Goal: Information Seeking & Learning: Understand process/instructions

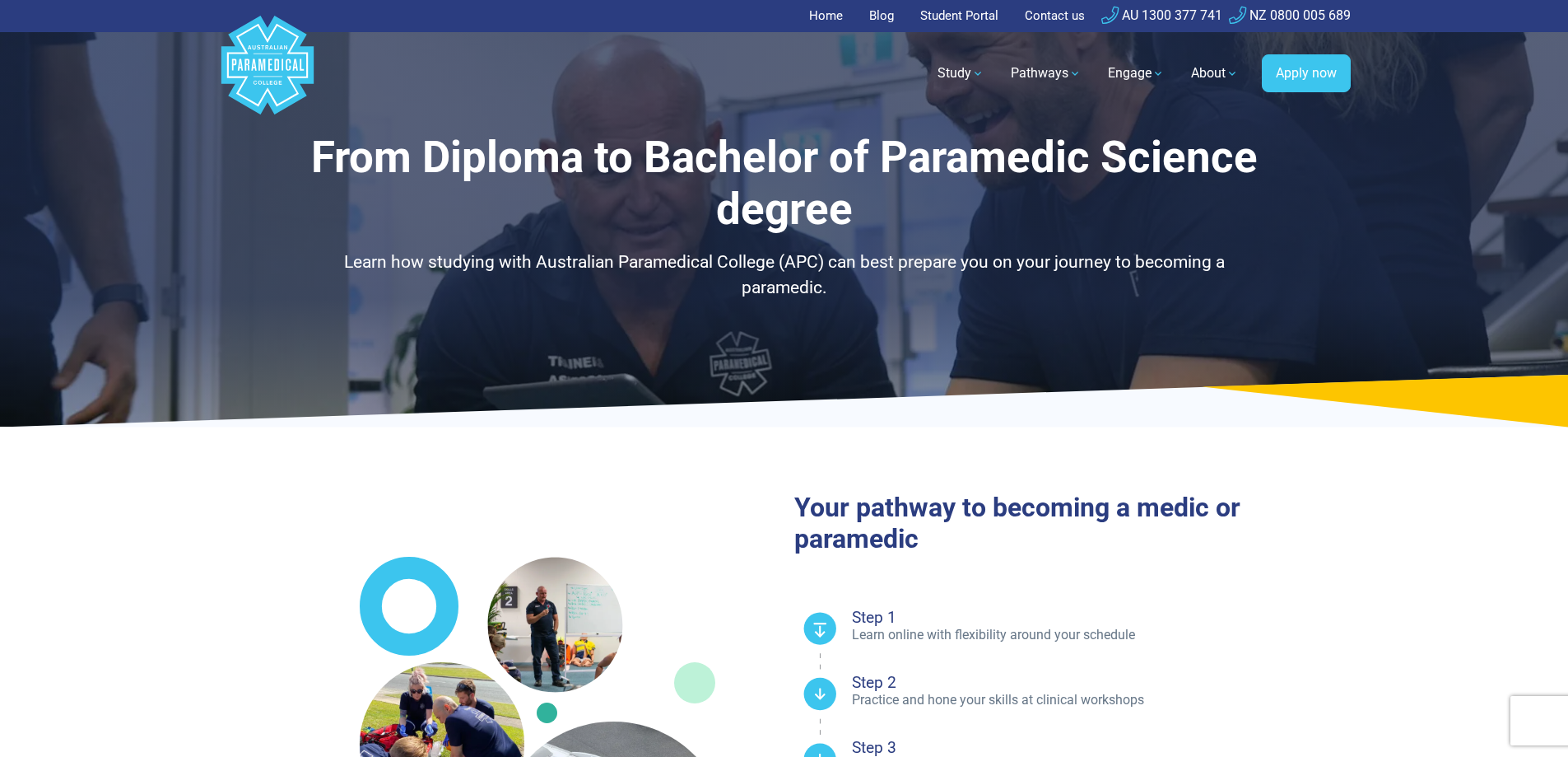
select select "**********"
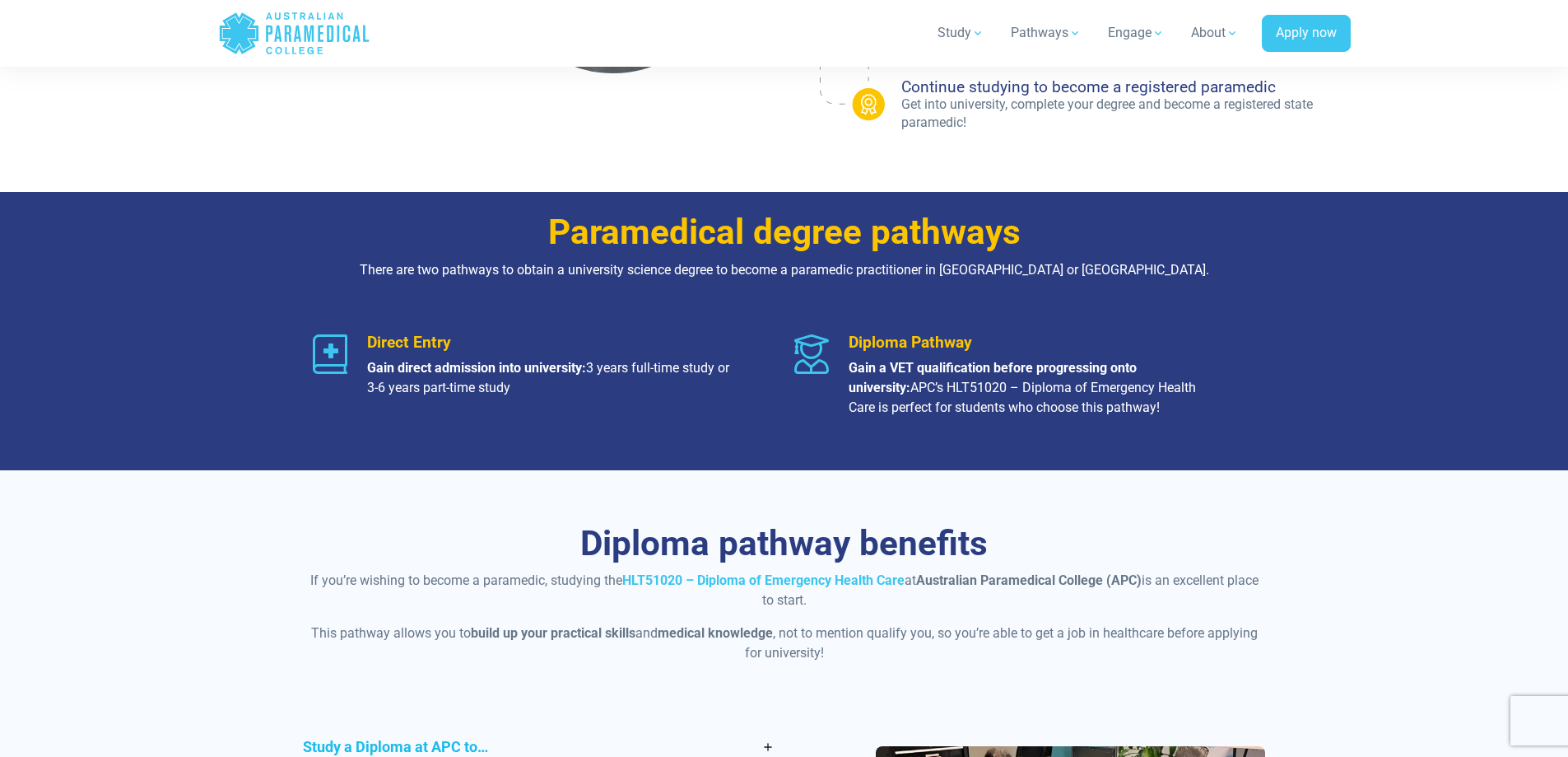
scroll to position [1235, 0]
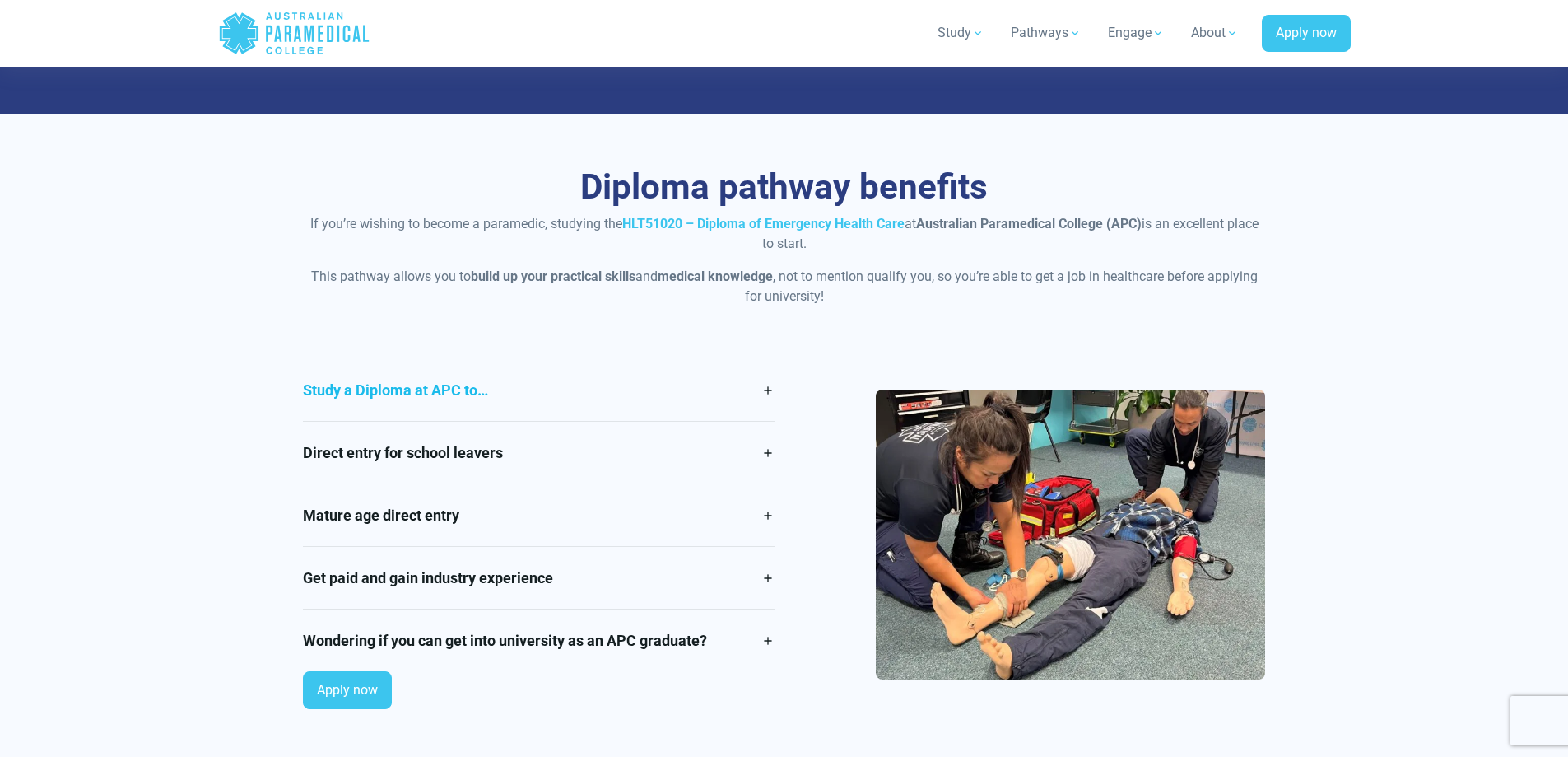
click at [491, 392] on link "Study a Diploma at APC to…" at bounding box center [539, 390] width 472 height 62
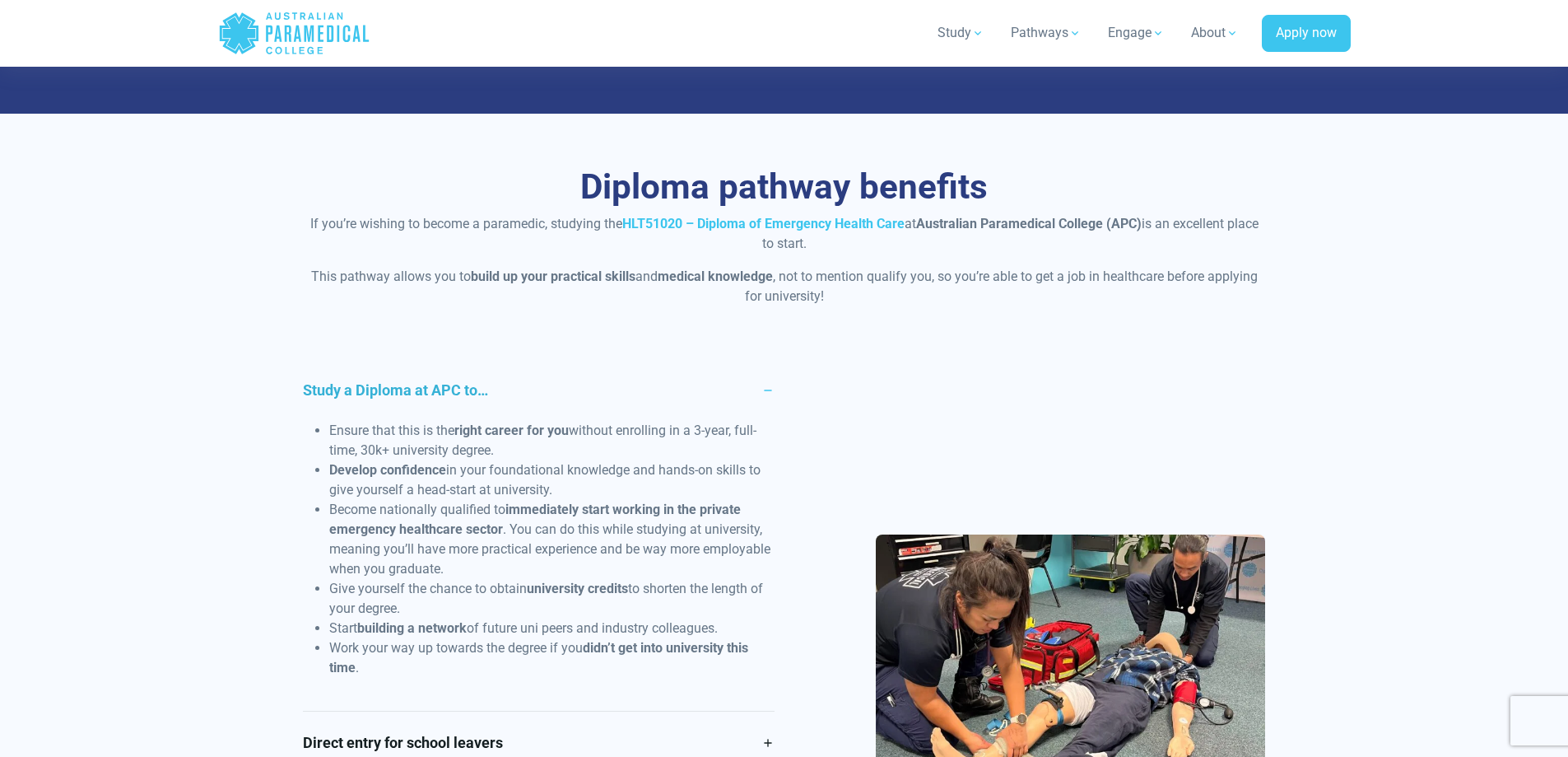
click at [492, 392] on link "Study a Diploma at APC to…" at bounding box center [539, 390] width 472 height 62
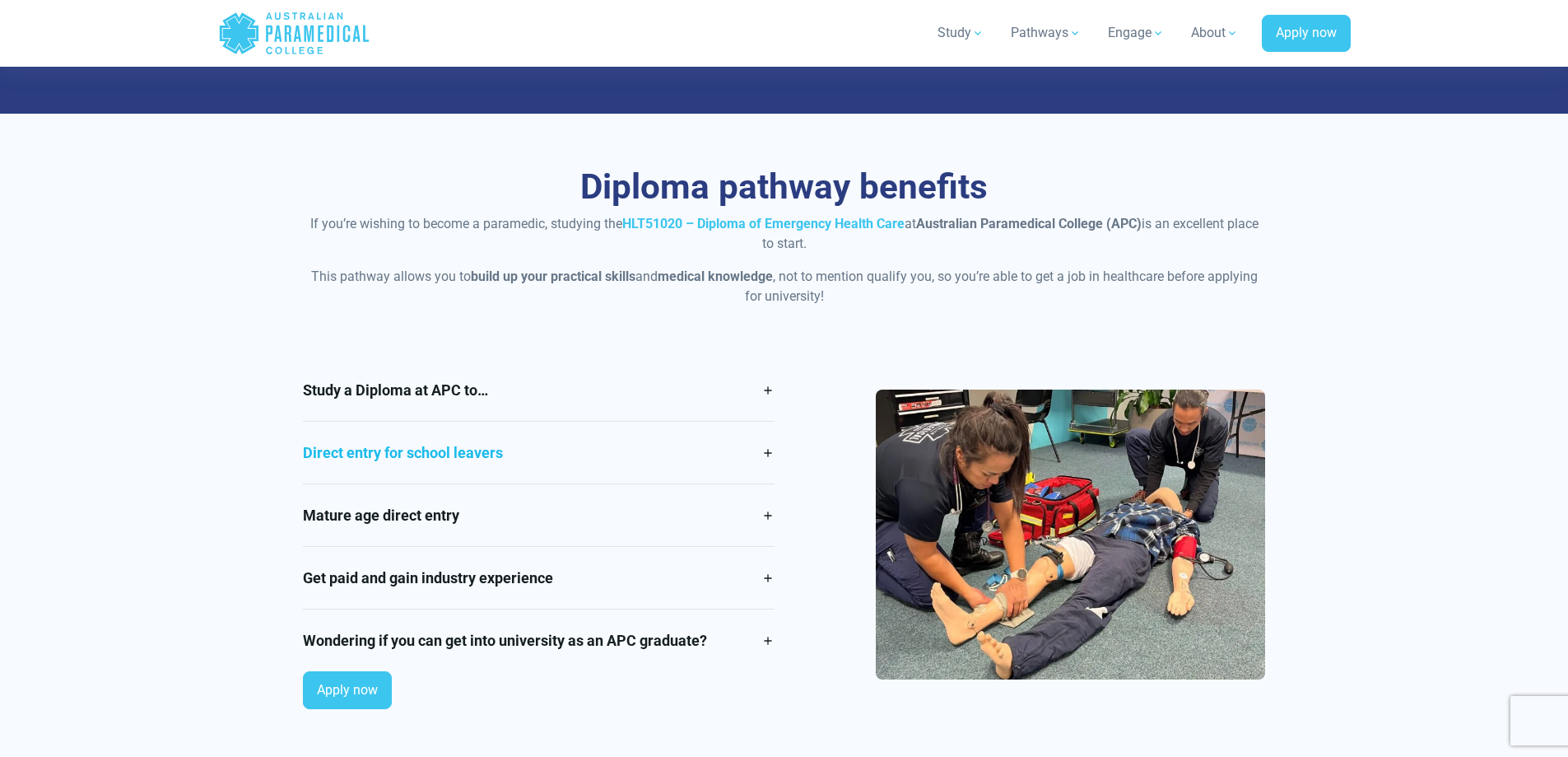
click at [504, 456] on link "Direct entry for school leavers" at bounding box center [539, 453] width 472 height 62
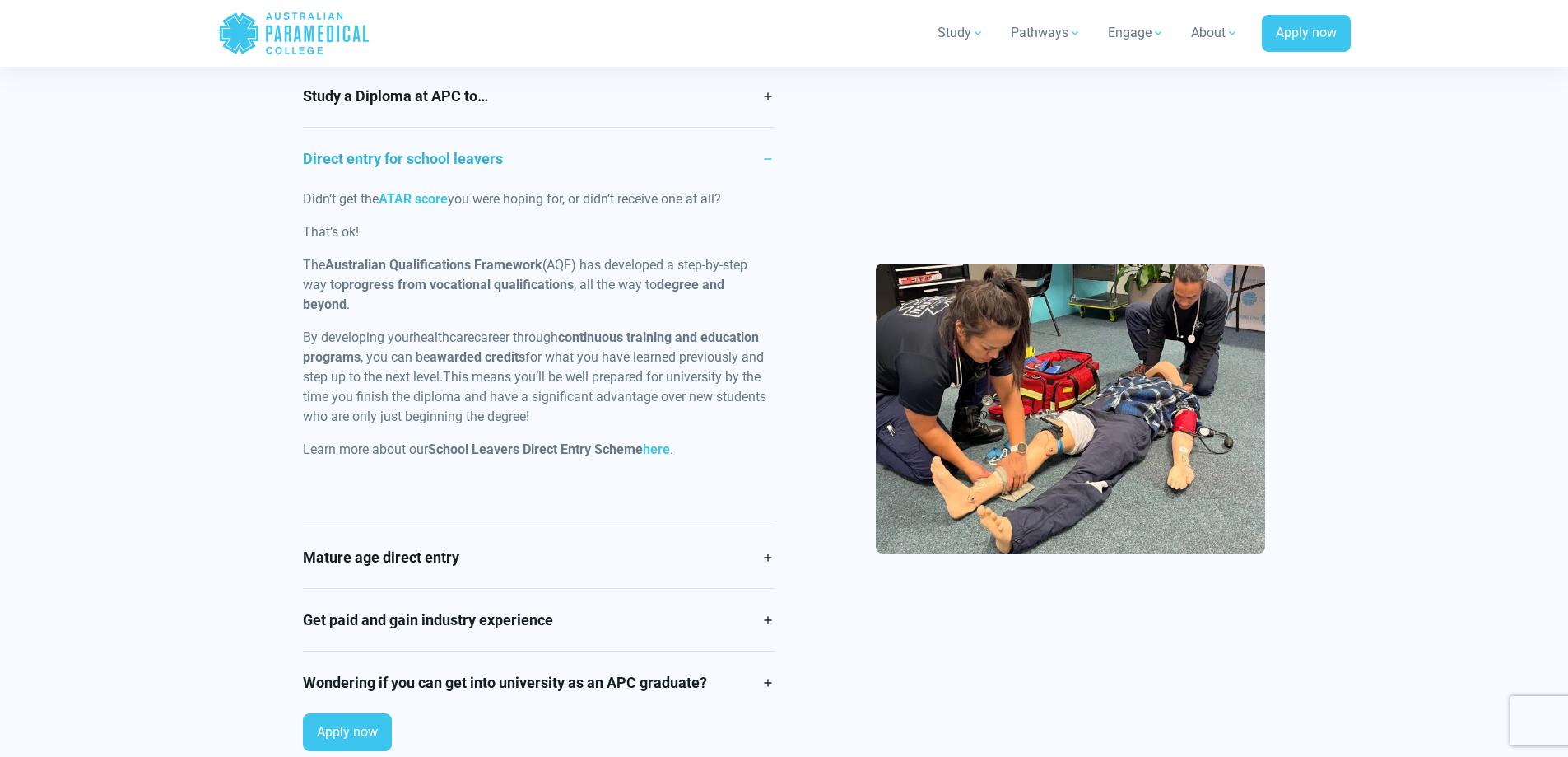
scroll to position [1565, 0]
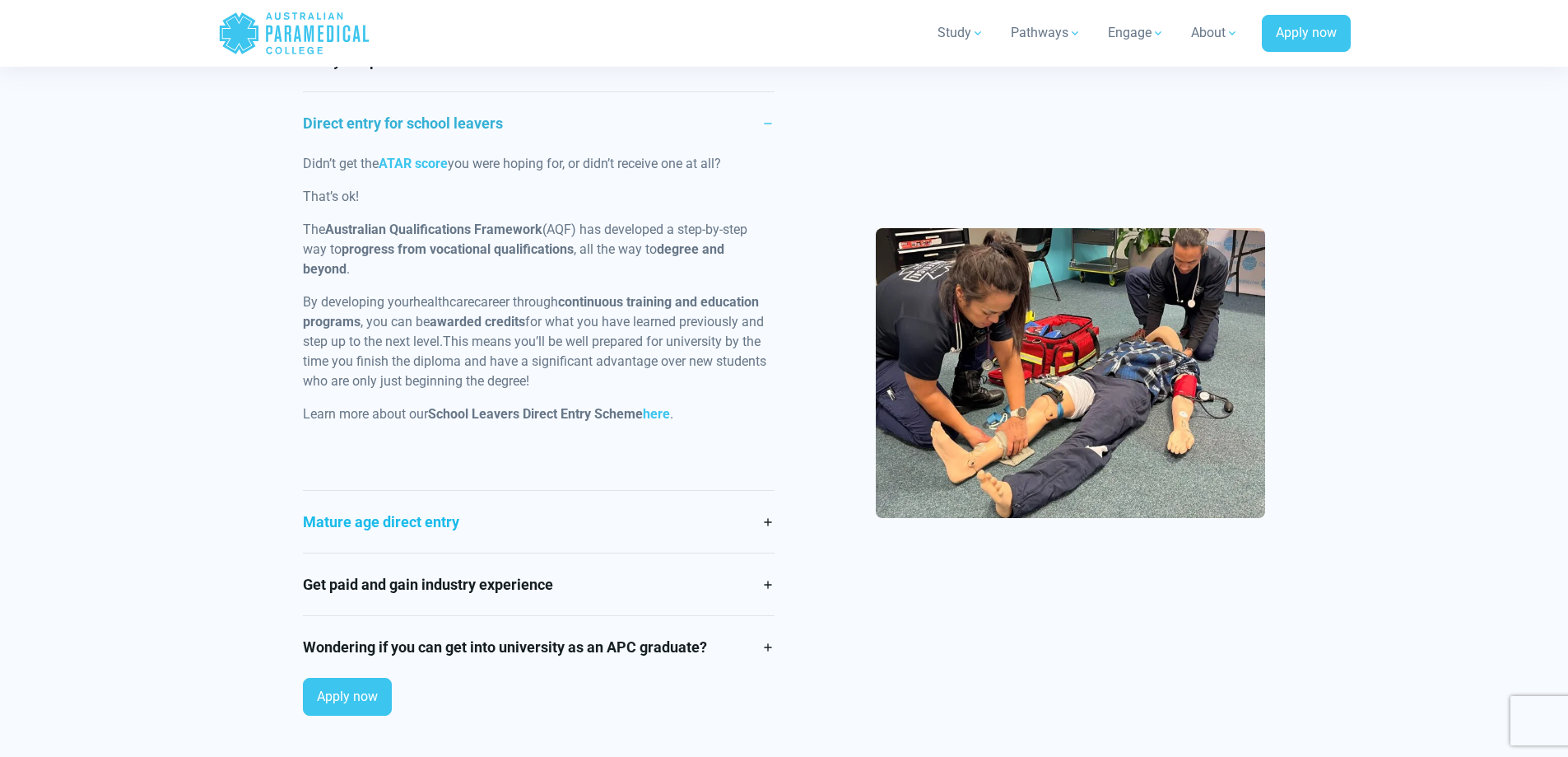
click at [482, 546] on link "Mature age direct entry" at bounding box center [539, 521] width 472 height 62
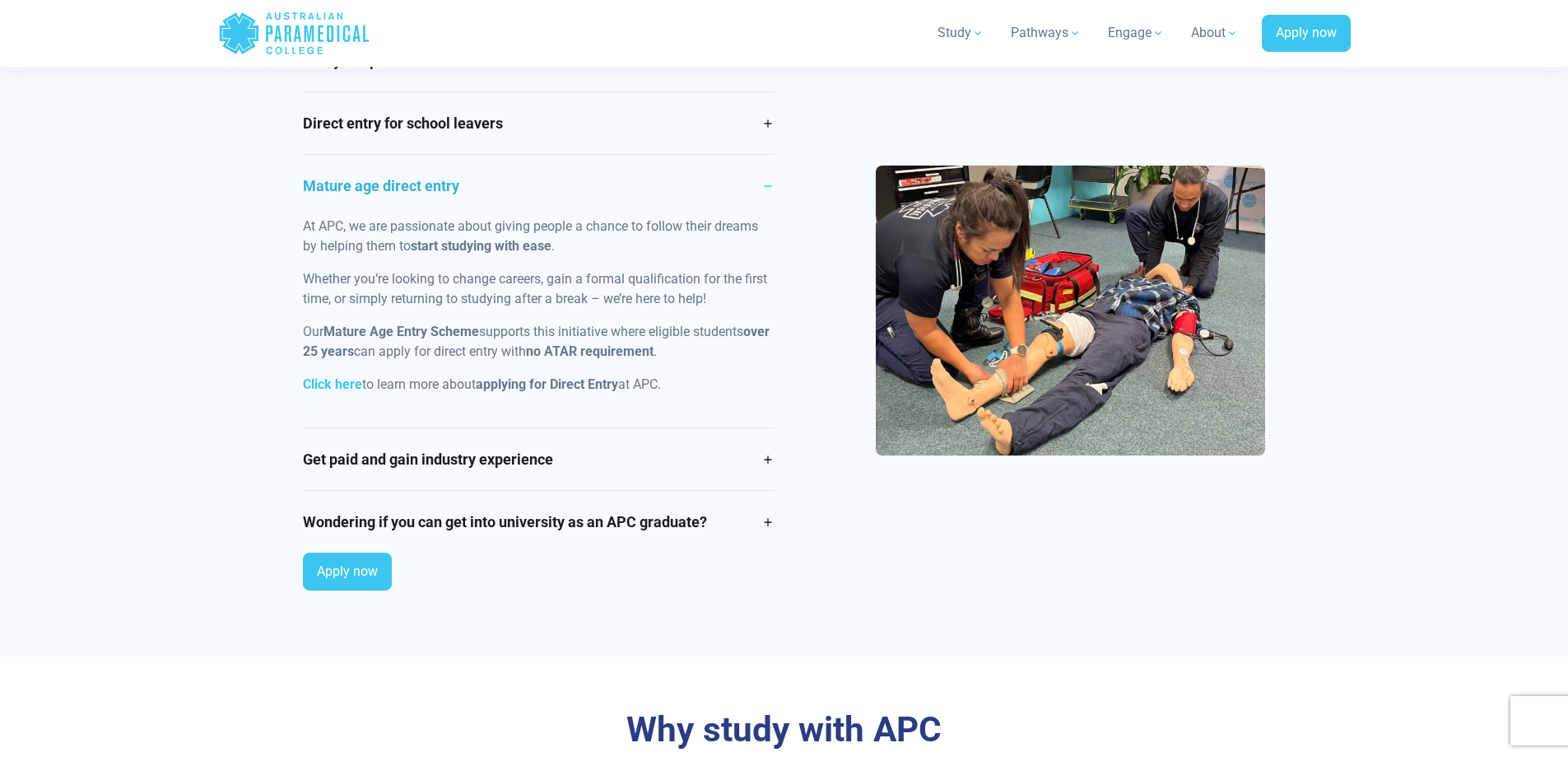
click at [433, 176] on link "Mature age direct entry" at bounding box center [539, 185] width 472 height 62
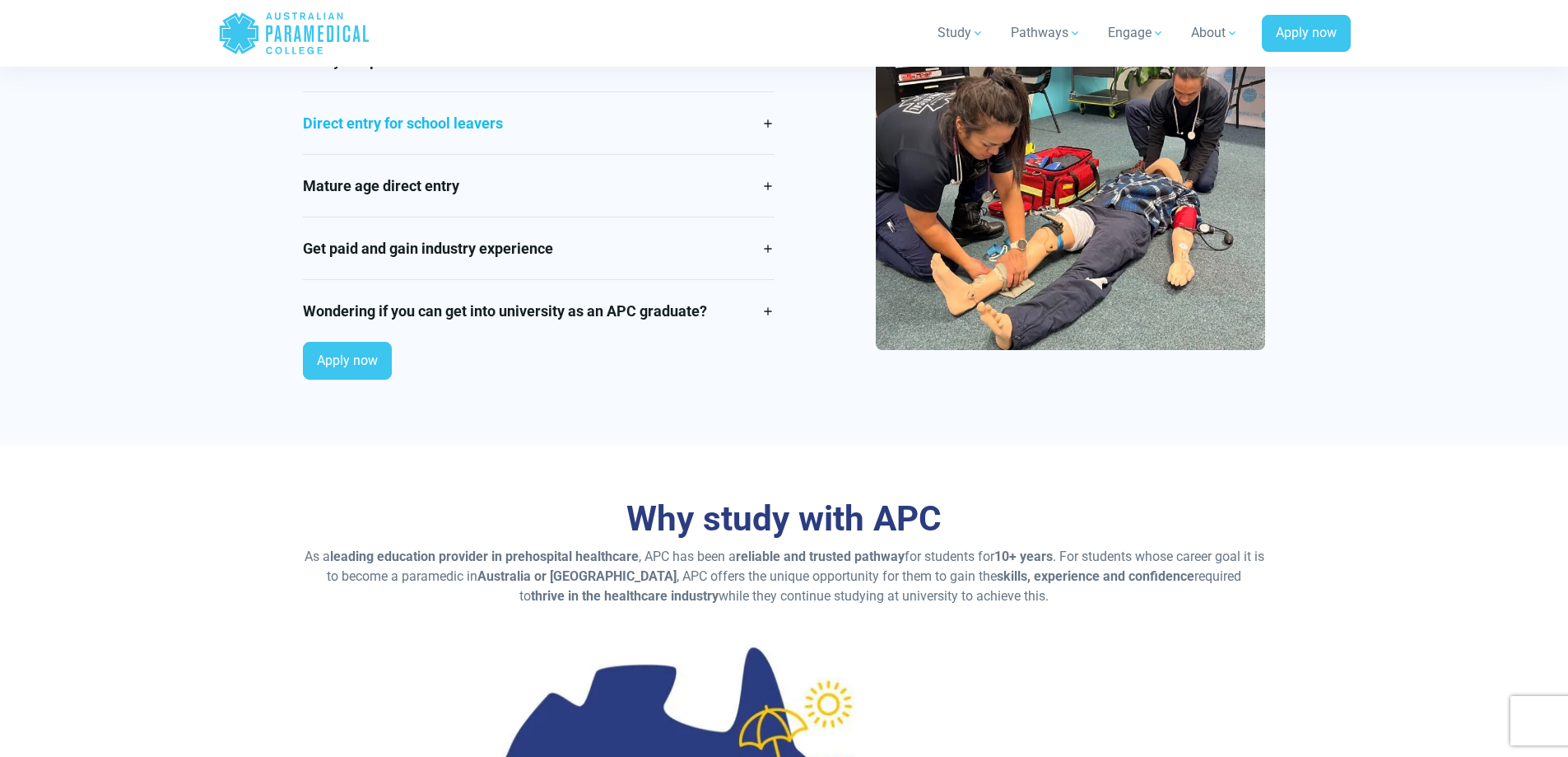
click at [453, 113] on link "Direct entry for school leavers" at bounding box center [539, 124] width 472 height 62
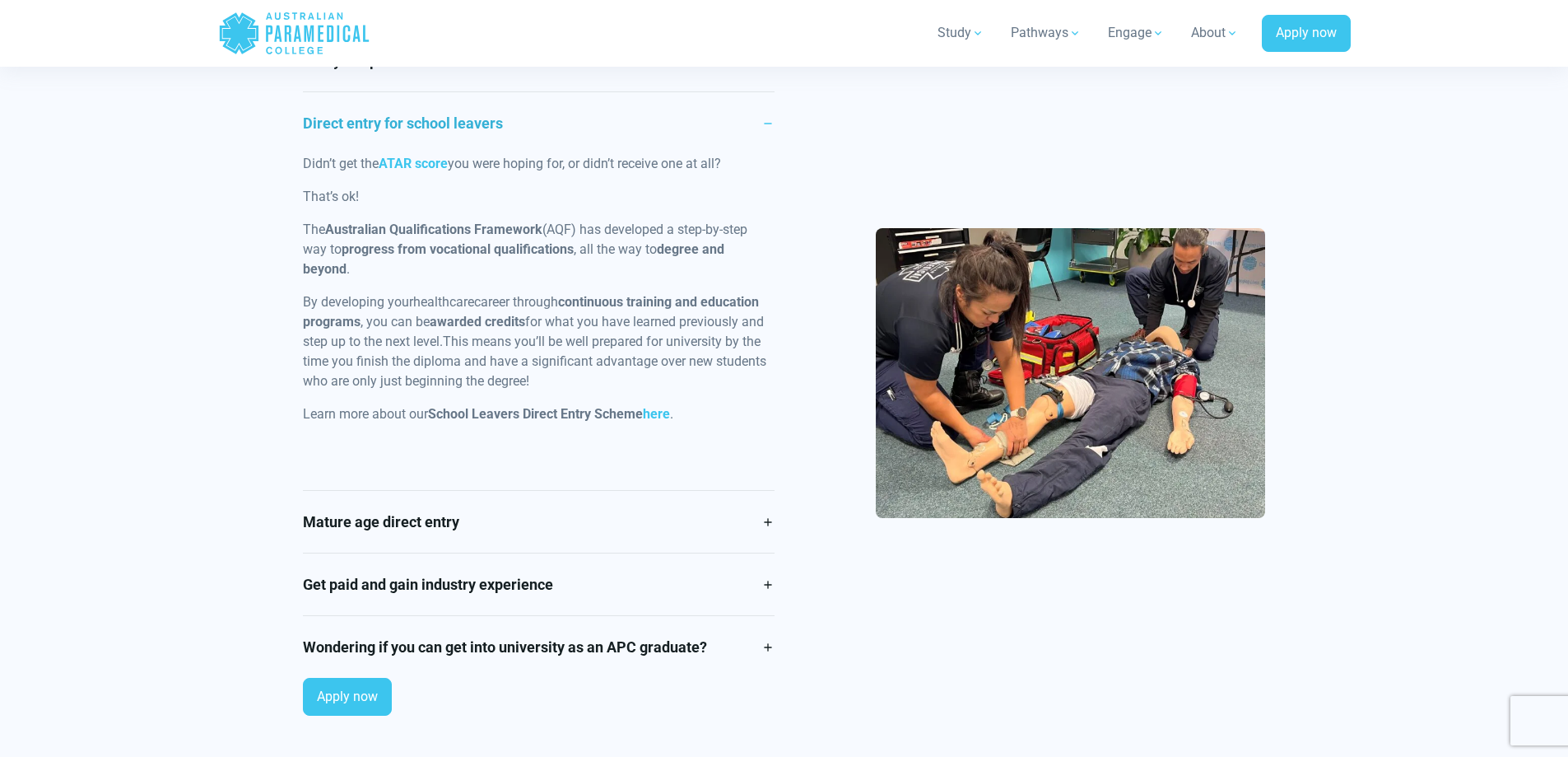
click at [451, 113] on link "Direct entry for school leavers" at bounding box center [539, 124] width 472 height 62
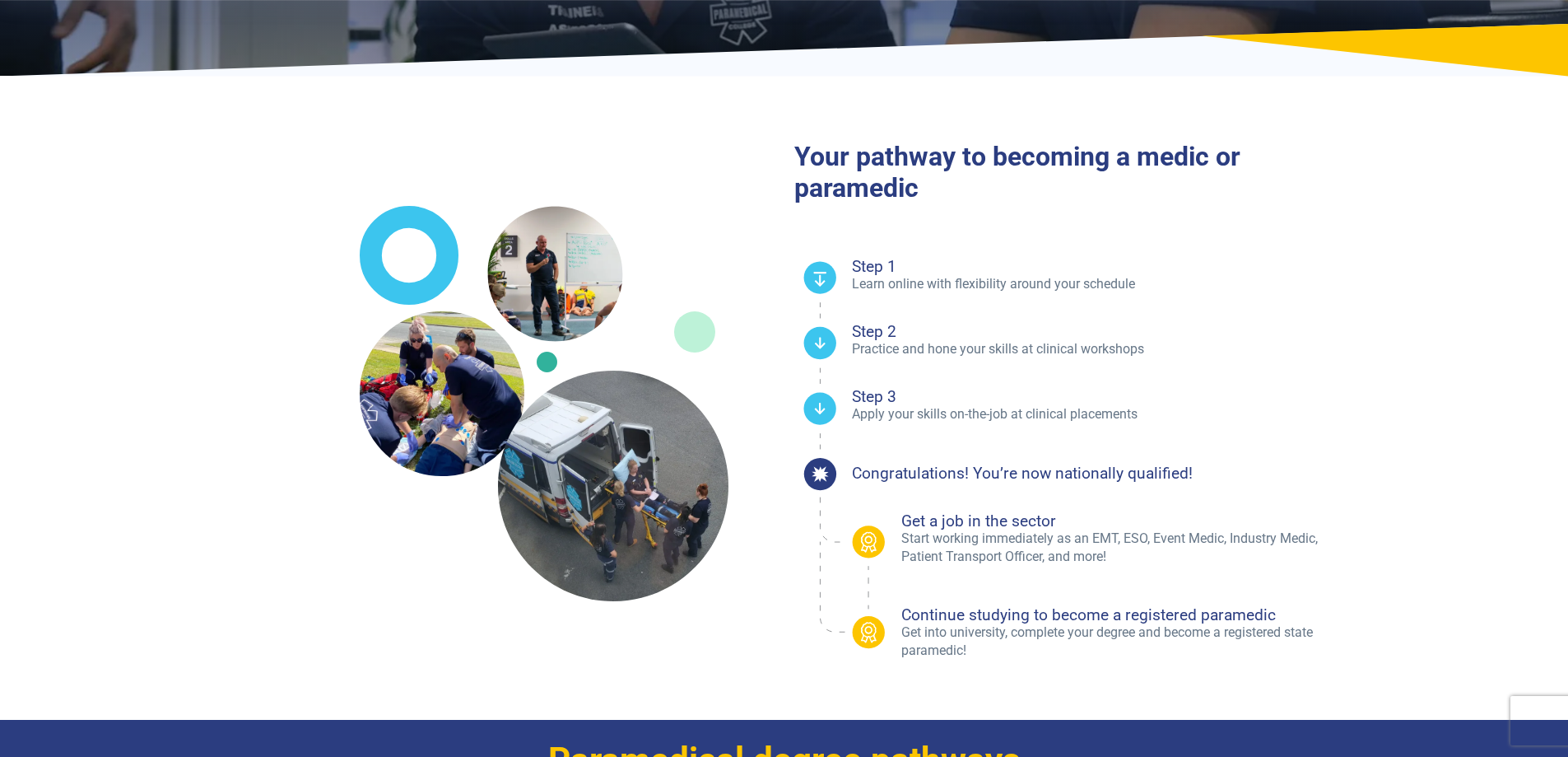
scroll to position [0, 0]
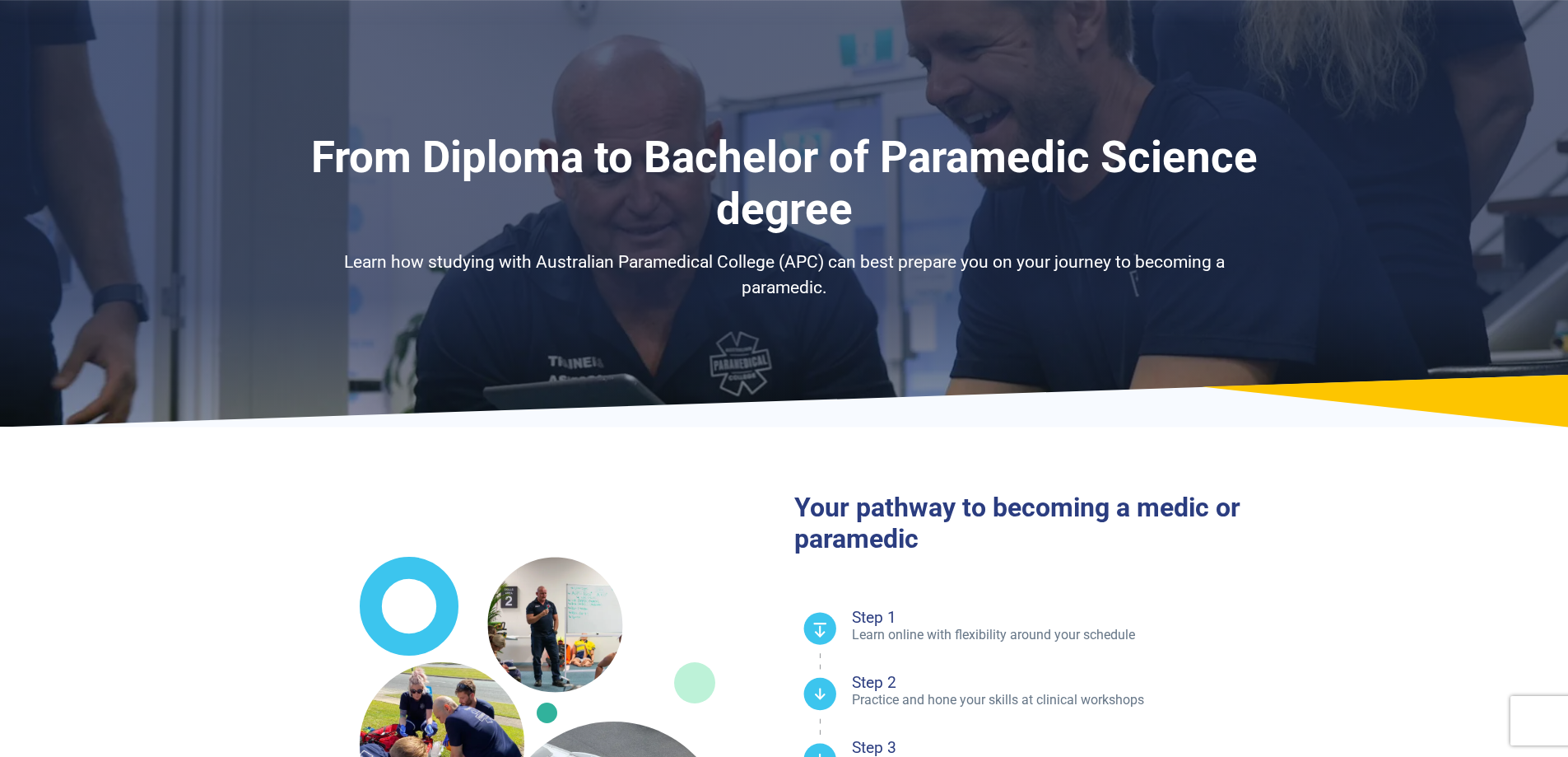
drag, startPoint x: 109, startPoint y: 17, endPoint x: 105, endPoint y: 7, distance: 10.8
